Goal: Task Accomplishment & Management: Manage account settings

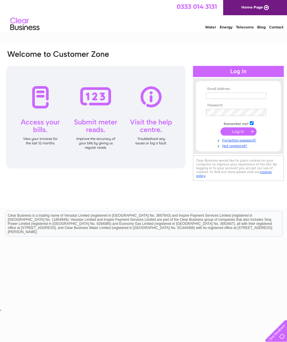
click at [234, 95] on input "text" at bounding box center [236, 96] width 60 height 6
type input "debdean@hotmail.co.uk"
click at [239, 133] on input "submit" at bounding box center [239, 132] width 36 height 8
click at [238, 133] on input "submit" at bounding box center [239, 132] width 36 height 8
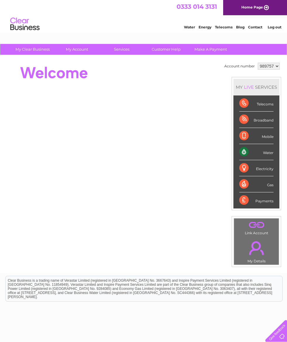
click at [273, 154] on div "Water" at bounding box center [256, 152] width 34 height 16
click at [270, 152] on div "Water" at bounding box center [256, 152] width 34 height 16
click at [248, 153] on div "Water" at bounding box center [256, 152] width 34 height 16
click at [248, 152] on div "Water" at bounding box center [256, 152] width 34 height 16
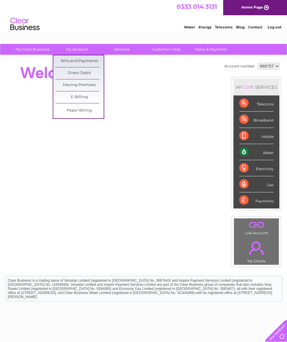
click at [92, 62] on link "Bills and Payments" at bounding box center [79, 61] width 48 height 12
click at [91, 61] on link "Bills and Payments" at bounding box center [79, 61] width 48 height 12
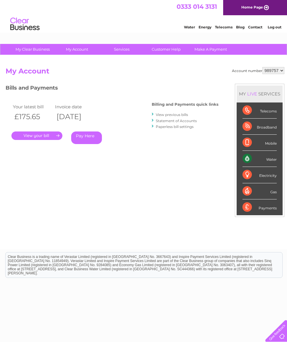
click at [183, 113] on link "View previous bills" at bounding box center [172, 115] width 32 height 4
click at [173, 114] on link "View previous bills" at bounding box center [172, 115] width 32 height 4
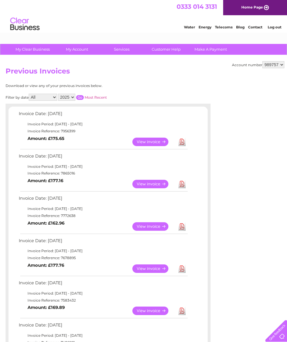
click at [154, 182] on link "View" at bounding box center [153, 184] width 43 height 8
click at [146, 139] on link "View" at bounding box center [153, 142] width 43 height 8
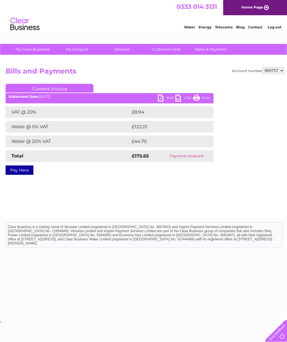
click at [270, 27] on link "Log out" at bounding box center [275, 27] width 14 height 4
